Goal: Information Seeking & Learning: Learn about a topic

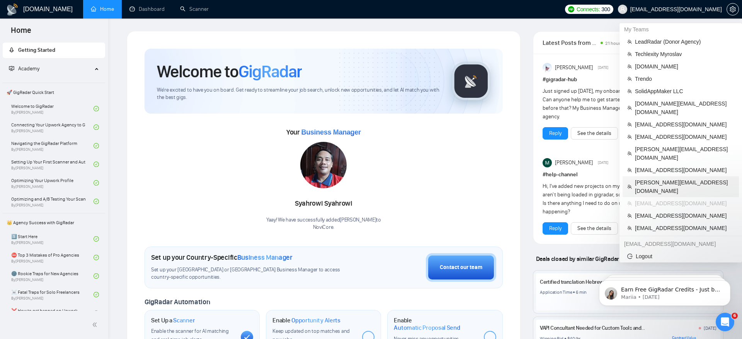
click at [665, 178] on span "[PERSON_NAME][EMAIL_ADDRESS][DOMAIN_NAME]" at bounding box center [684, 186] width 99 height 17
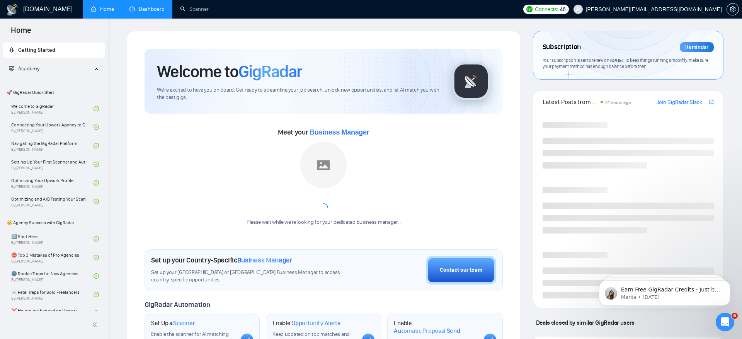
click at [148, 10] on link "Dashboard" at bounding box center [146, 9] width 35 height 7
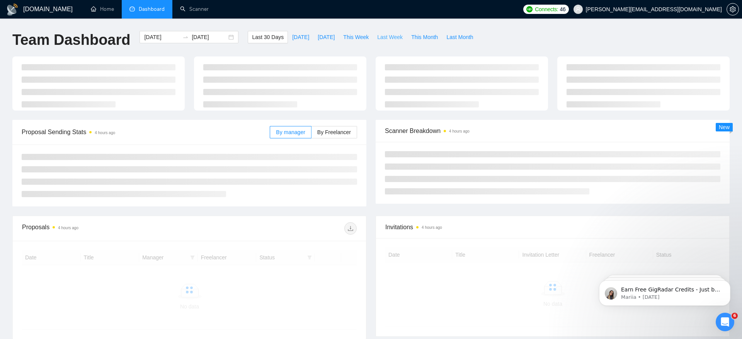
click at [390, 36] on span "Last Week" at bounding box center [390, 37] width 26 height 9
type input "[DATE]"
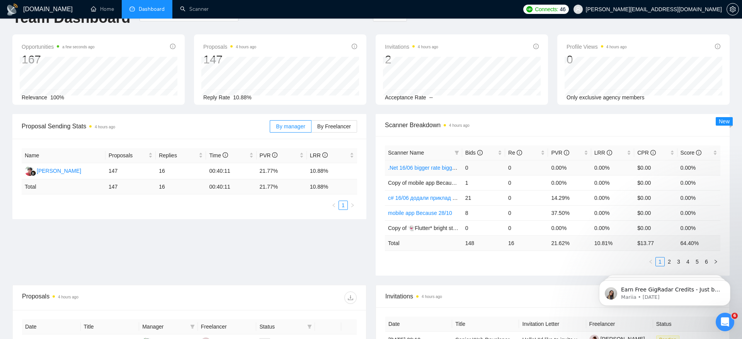
scroll to position [22, 0]
click at [555, 149] on span "PVR" at bounding box center [560, 152] width 18 height 6
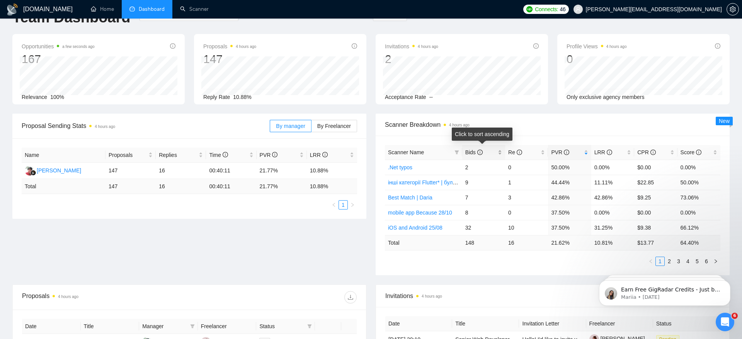
click at [467, 151] on span "Bids" at bounding box center [473, 152] width 17 height 6
click at [429, 168] on link "iOS and Android 25/08" at bounding box center [415, 167] width 54 height 6
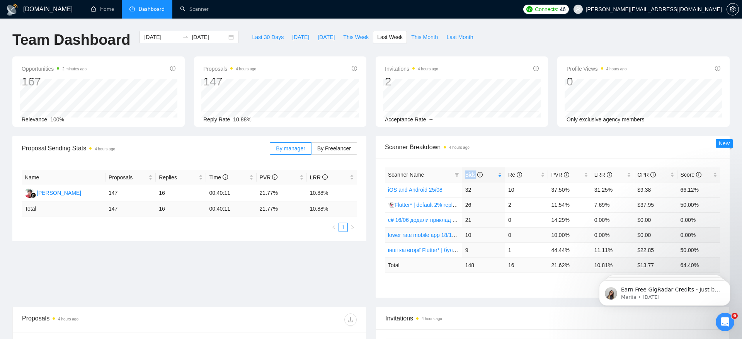
click at [432, 234] on link "lower rate mobile app 18/11 rate range 80% (було 11%)" at bounding box center [455, 235] width 134 height 6
drag, startPoint x: 549, startPoint y: 190, endPoint x: 582, endPoint y: 190, distance: 33.2
click at [582, 190] on td "37.50%" at bounding box center [569, 189] width 43 height 15
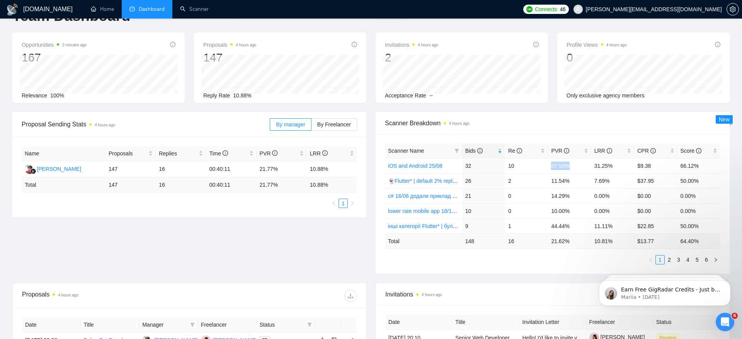
scroll to position [25, 0]
drag, startPoint x: 553, startPoint y: 180, endPoint x: 558, endPoint y: 216, distance: 35.9
click at [558, 217] on tbody "iOS and Android 25/08 32 10 37.50% 31.25% $9.38 66.12% 👻Flutter* | default 2% r…" at bounding box center [552, 194] width 335 height 75
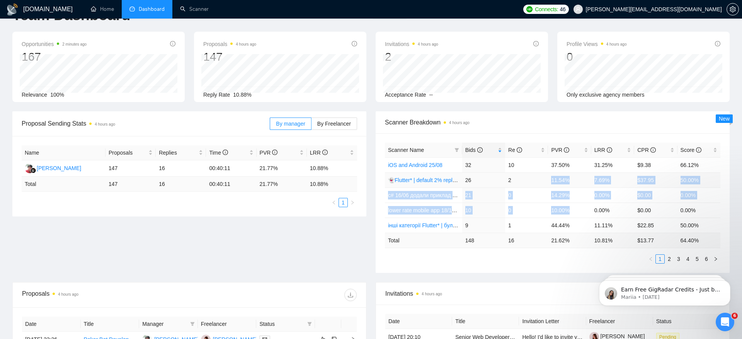
drag, startPoint x: 578, startPoint y: 211, endPoint x: 548, endPoint y: 176, distance: 46.6
click at [548, 176] on tbody "iOS and Android 25/08 32 10 37.50% 31.25% $9.38 66.12% 👻Flutter* | default 2% r…" at bounding box center [552, 194] width 335 height 75
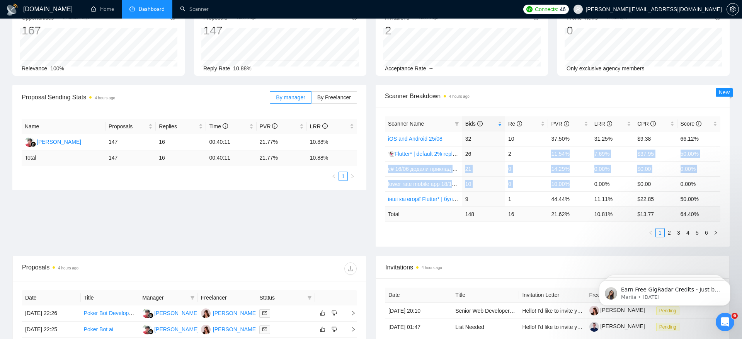
scroll to position [68, 0]
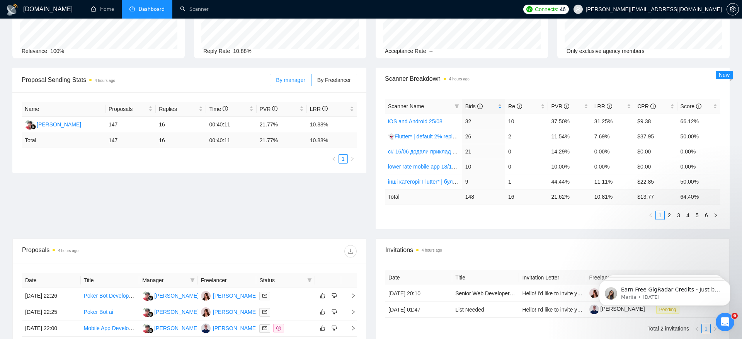
click at [480, 222] on div "Scanner Name Bids Re PVR LRR CPR Score iOS and Android 25/08 32 10 37.50% 31.25…" at bounding box center [553, 159] width 354 height 139
click at [457, 105] on icon "filter" at bounding box center [456, 106] width 4 height 4
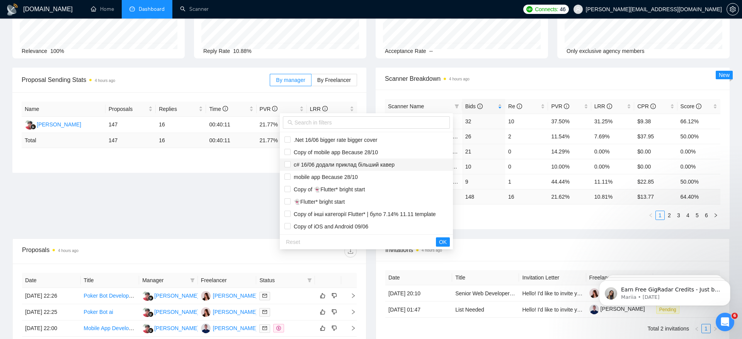
click at [415, 167] on span "c# 16/06 додали приклад більший кавер" at bounding box center [366, 164] width 164 height 9
checkbox input "true"
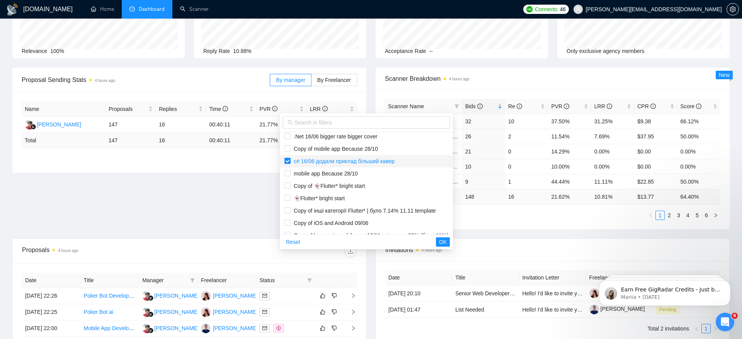
scroll to position [0, 0]
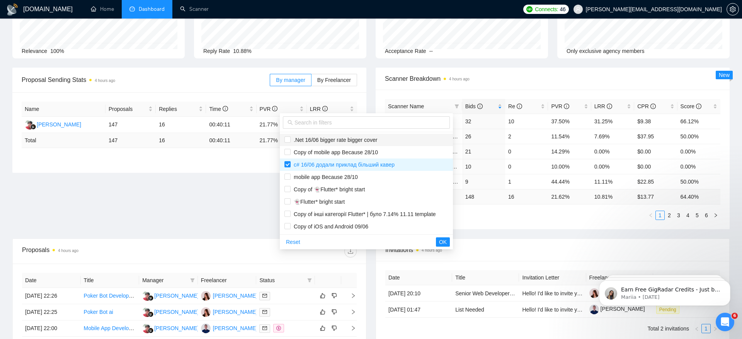
click at [400, 140] on span ".Net 16/06 bigger rate bigger cover" at bounding box center [366, 140] width 164 height 9
checkbox input "true"
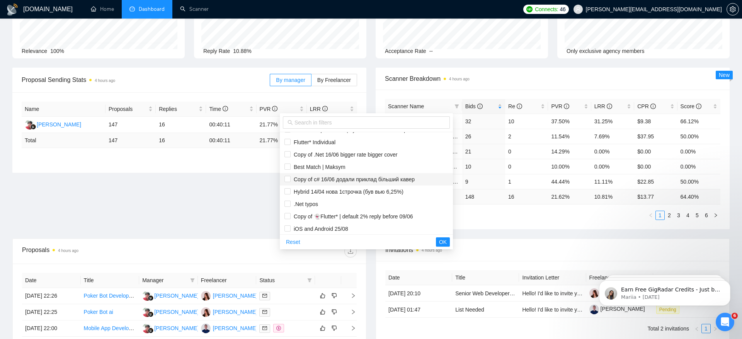
scroll to position [172, 0]
click at [394, 177] on span "Copy of c# 16/06 додали приклад більший кавер" at bounding box center [353, 178] width 124 height 6
checkbox input "true"
click at [388, 151] on span "Copy of .Net 16/06 bigger rate bigger cover" at bounding box center [344, 153] width 107 height 6
checkbox input "true"
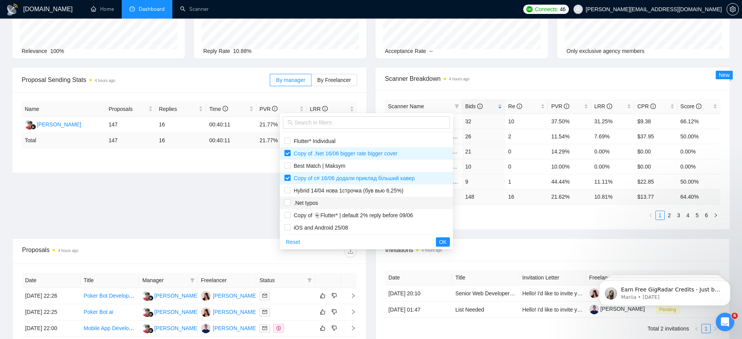
scroll to position [223, 0]
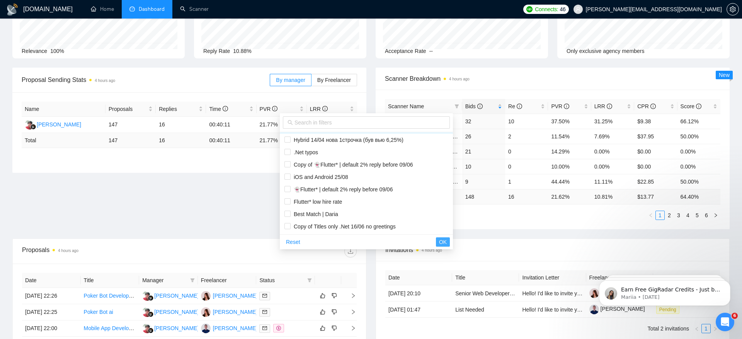
click at [447, 241] on span "OK" at bounding box center [443, 242] width 8 height 9
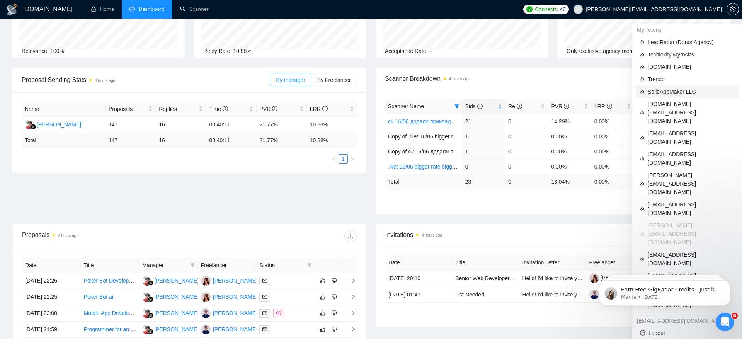
click at [680, 88] on span "SolidAppMaker LLC" at bounding box center [691, 91] width 87 height 9
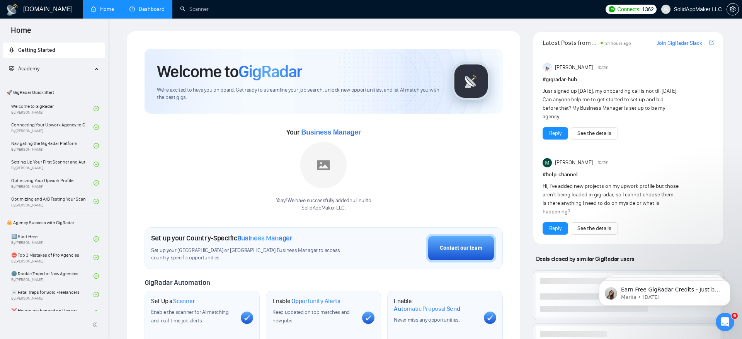
click at [156, 7] on link "Dashboard" at bounding box center [146, 9] width 35 height 7
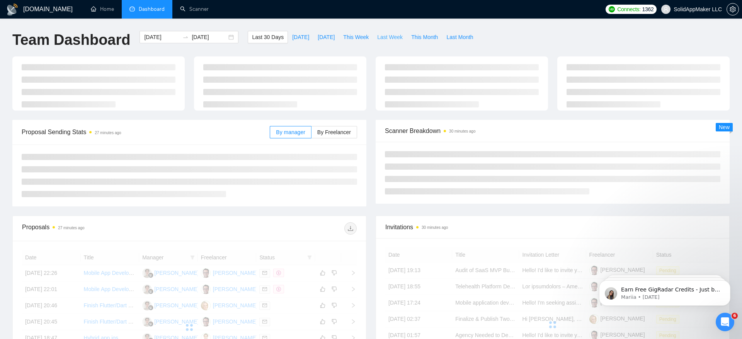
click at [395, 34] on span "Last Week" at bounding box center [390, 37] width 26 height 9
type input "[DATE]"
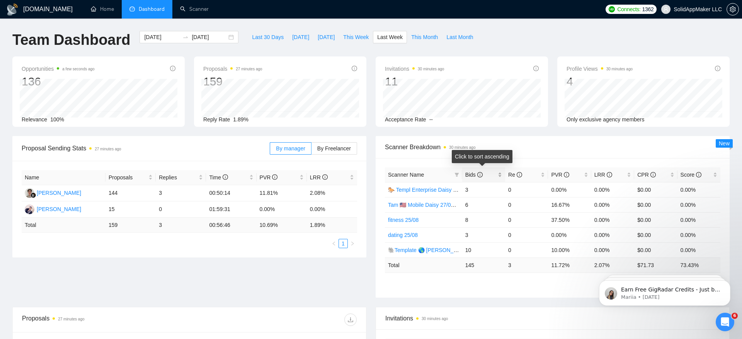
click at [474, 176] on span "Bids" at bounding box center [473, 175] width 17 height 6
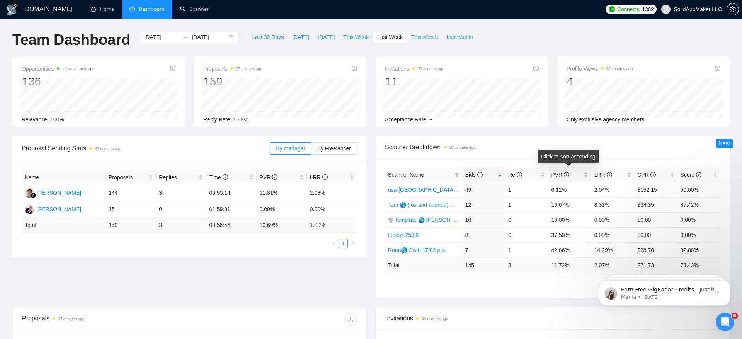
click at [559, 174] on span "PVR" at bounding box center [560, 175] width 18 height 6
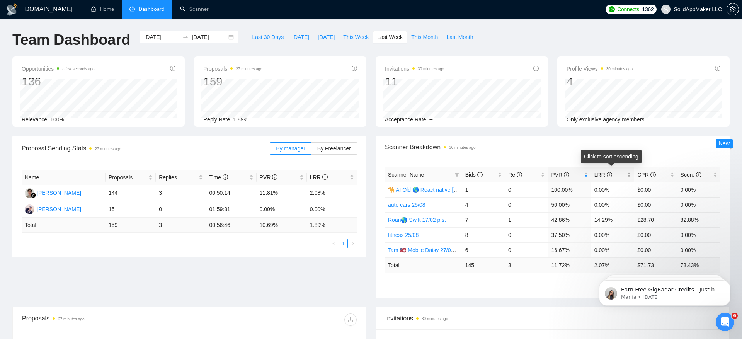
click at [596, 172] on span "LRR" at bounding box center [603, 175] width 18 height 6
click at [457, 173] on icon "filter" at bounding box center [456, 175] width 4 height 4
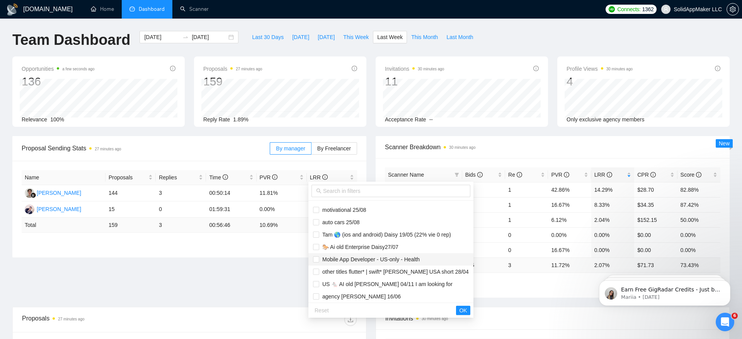
scroll to position [90, 0]
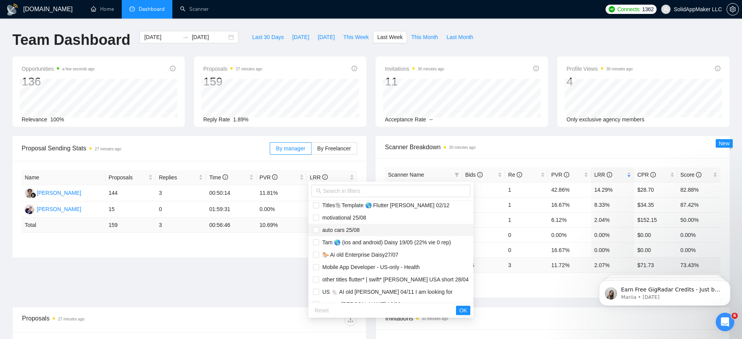
click at [349, 228] on span "auto cars 25/08" at bounding box center [339, 230] width 41 height 6
checkbox input "true"
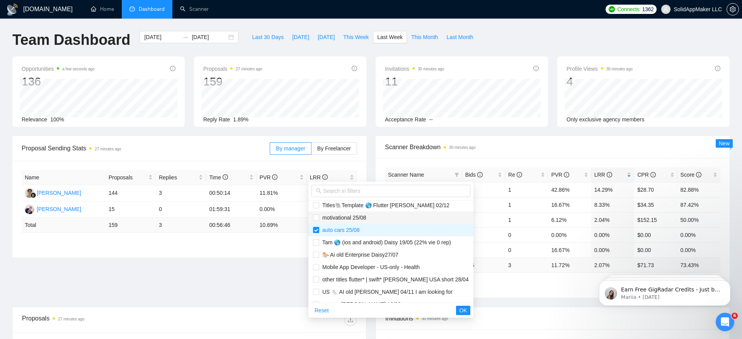
click at [350, 216] on span "motivational 25/08" at bounding box center [342, 217] width 47 height 6
checkbox input "true"
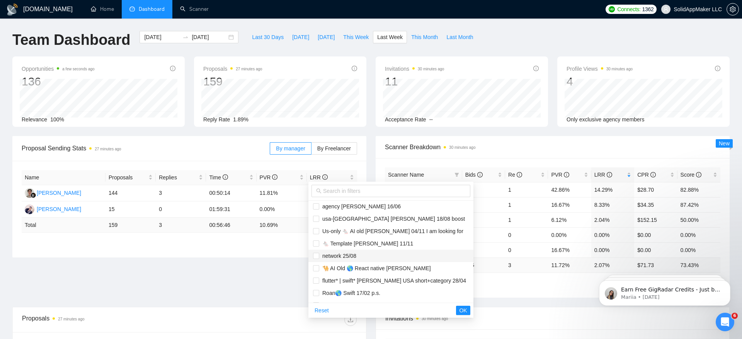
scroll to position [181, 0]
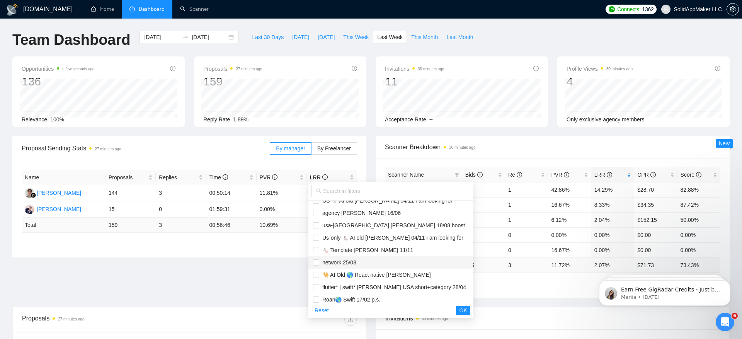
click at [348, 264] on span "network 25/08" at bounding box center [337, 262] width 37 height 6
checkbox input "true"
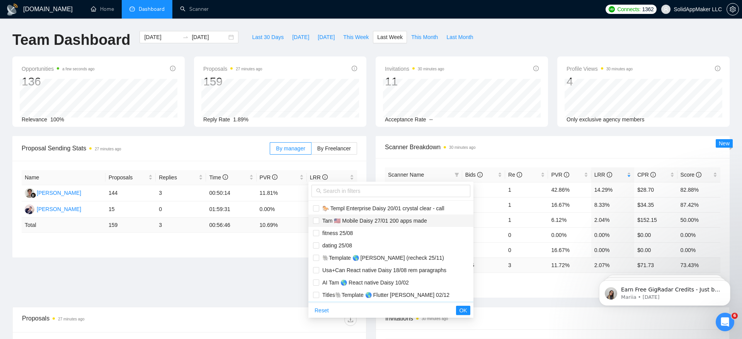
scroll to position [7, 0]
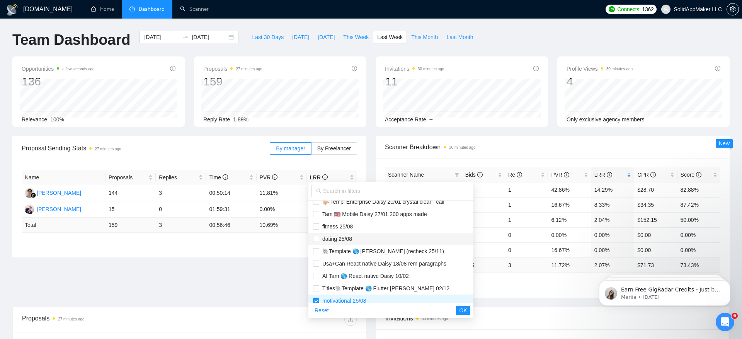
click at [382, 237] on span "dating 25/08" at bounding box center [391, 239] width 156 height 9
checkbox input "true"
click at [373, 226] on span "fitness 25/08" at bounding box center [391, 226] width 156 height 9
checkbox input "true"
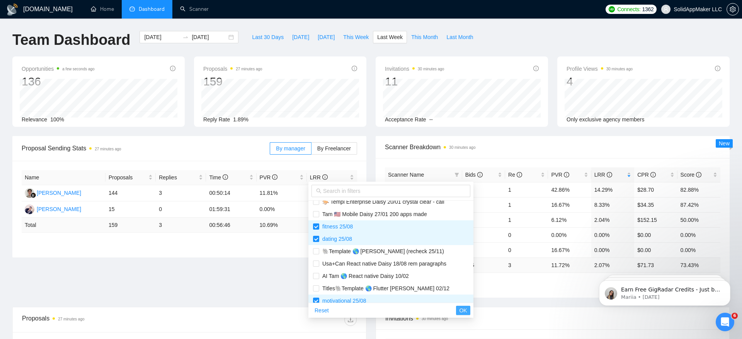
click at [456, 310] on button "OK" at bounding box center [463, 310] width 14 height 9
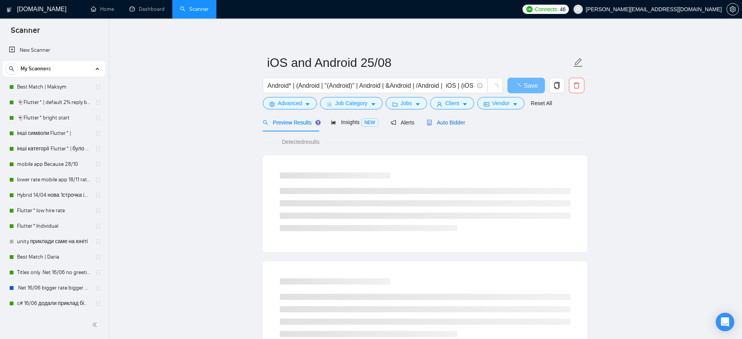
click at [446, 124] on span "Auto Bidder" at bounding box center [446, 122] width 38 height 6
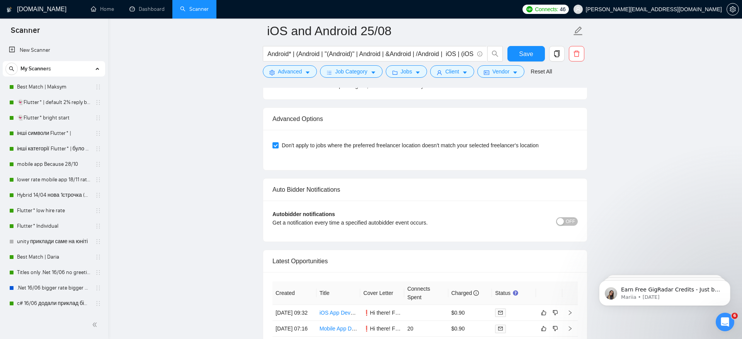
scroll to position [2047, 0]
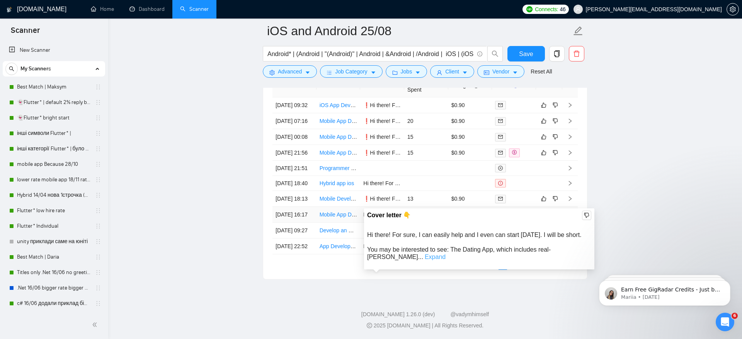
click at [445, 253] on link "Expand" at bounding box center [435, 256] width 21 height 7
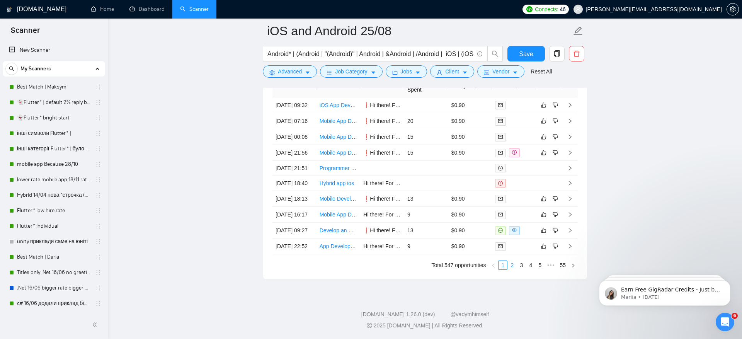
click at [510, 265] on link "2" at bounding box center [512, 265] width 9 height 9
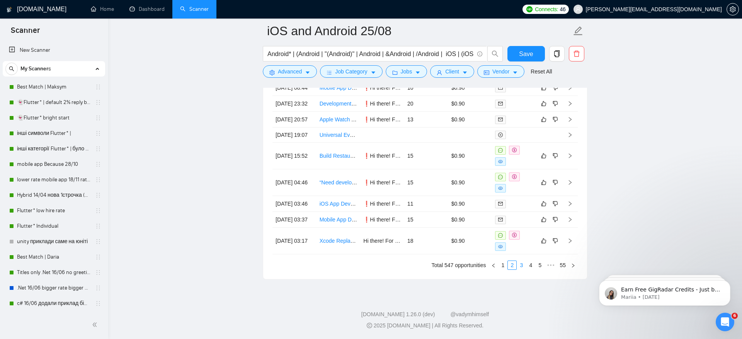
click at [522, 269] on link "3" at bounding box center [521, 265] width 9 height 9
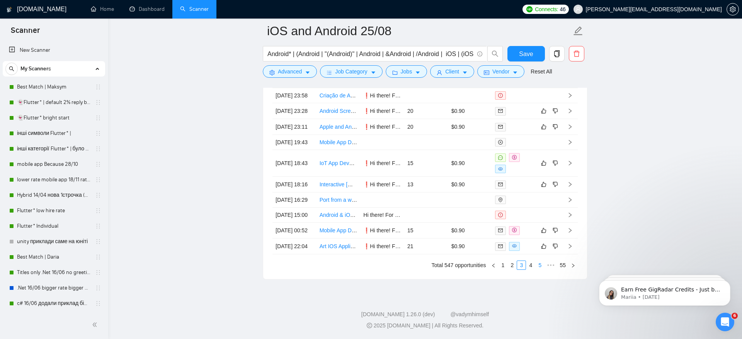
click at [539, 266] on link "5" at bounding box center [540, 265] width 9 height 9
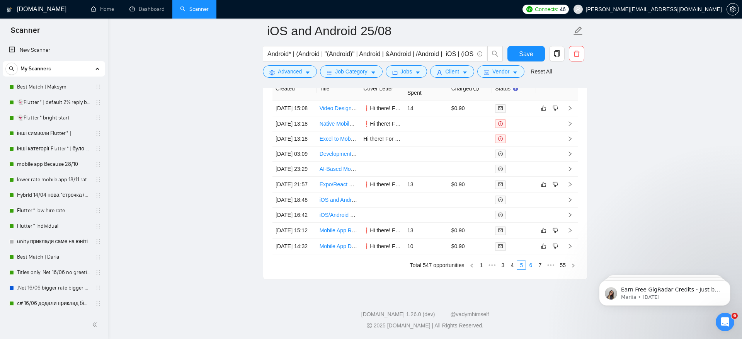
click at [529, 265] on link "6" at bounding box center [530, 265] width 9 height 9
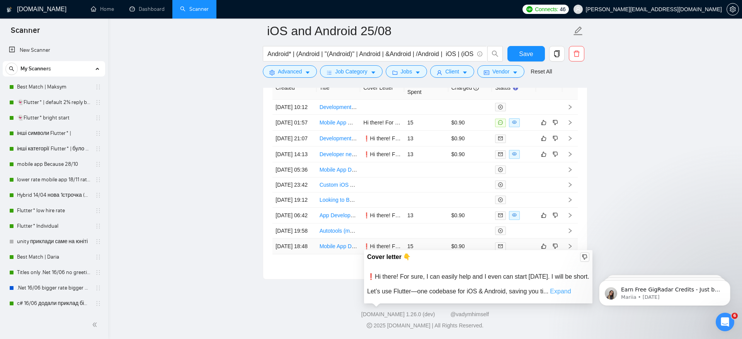
click at [560, 288] on link "Expand" at bounding box center [560, 291] width 21 height 7
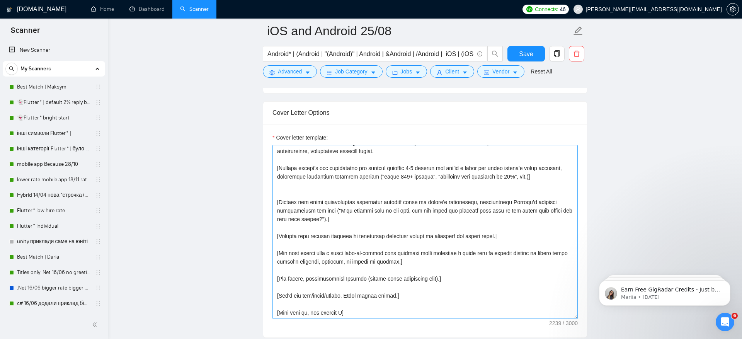
scroll to position [204, 0]
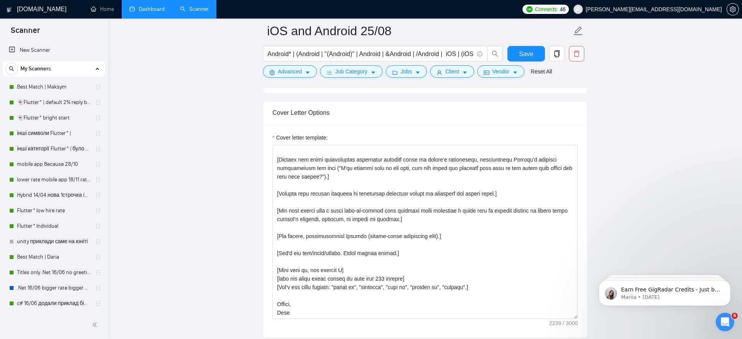
click at [146, 17] on li "Dashboard" at bounding box center [147, 9] width 51 height 19
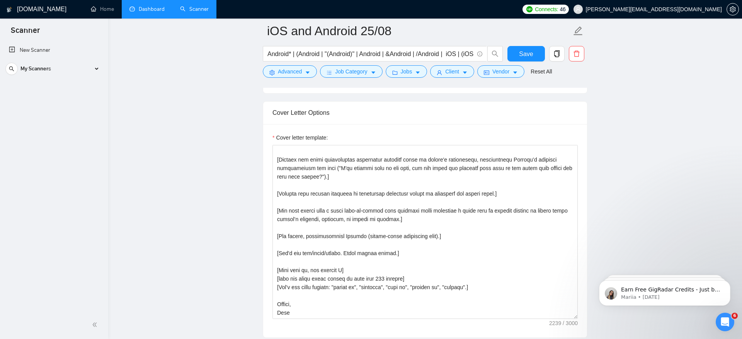
click at [139, 12] on link "Dashboard" at bounding box center [146, 9] width 35 height 7
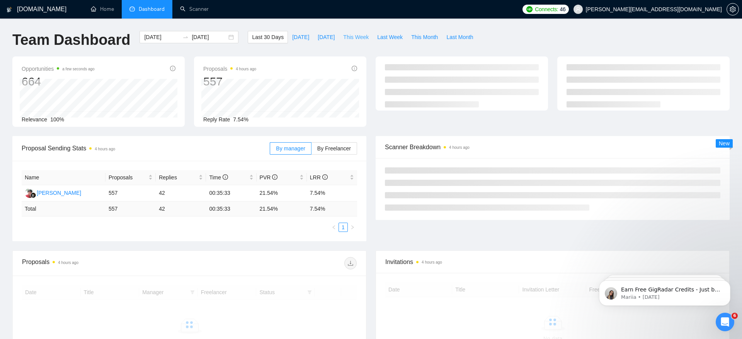
click at [361, 38] on span "This Week" at bounding box center [356, 37] width 26 height 9
type input "[DATE]"
type input "2025-09-07"
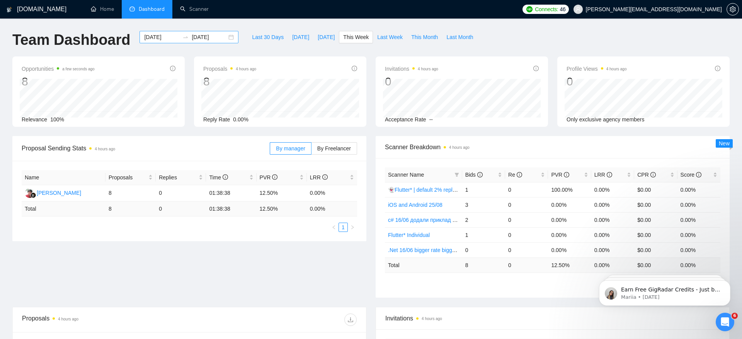
click at [162, 34] on input "[DATE]" at bounding box center [161, 37] width 35 height 9
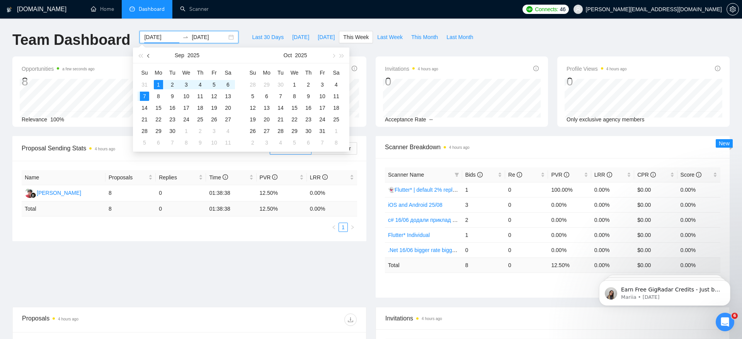
click at [148, 54] on button "button" at bounding box center [149, 55] width 9 height 15
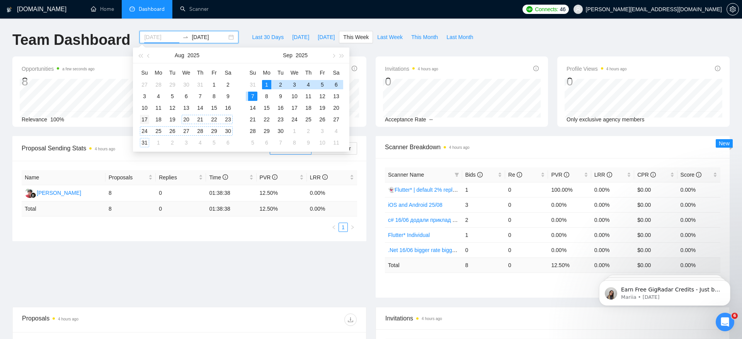
type input "2025-08-17"
click at [145, 121] on div "17" at bounding box center [144, 119] width 9 height 9
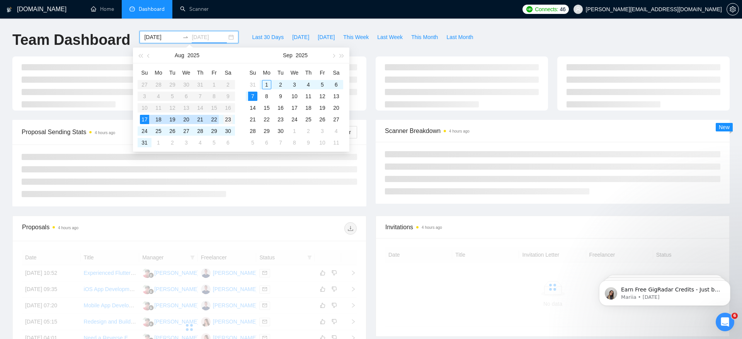
type input "2025-08-23"
click at [226, 119] on div "23" at bounding box center [227, 119] width 9 height 9
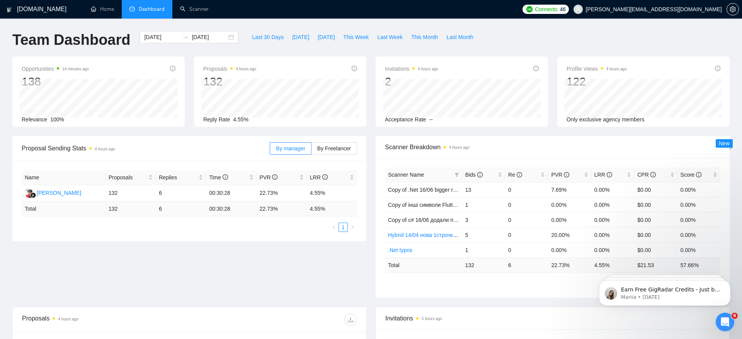
click at [578, 39] on div "Team Dashboard 2025-08-17 2025-08-23 Last 30 Days Today Yesterday This Week Las…" at bounding box center [371, 44] width 726 height 26
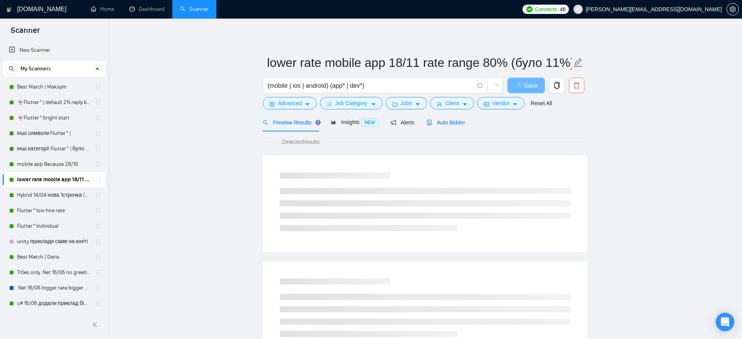
click at [454, 123] on span "Auto Bidder" at bounding box center [446, 122] width 38 height 6
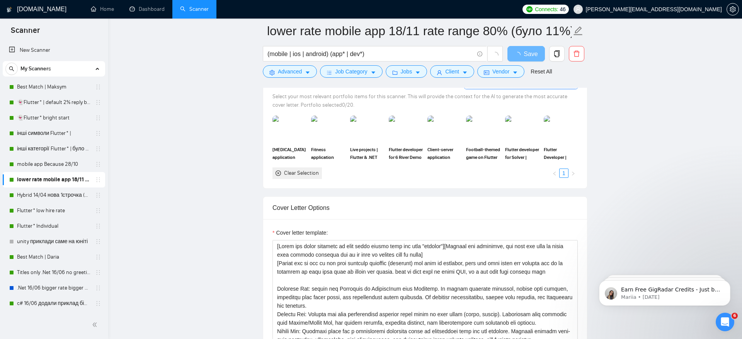
scroll to position [719, 0]
